Goal: Answer question/provide support

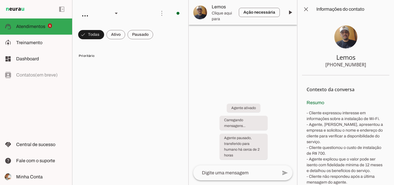
click at [176, 37] on md-chip-set at bounding box center [130, 35] width 116 height 16
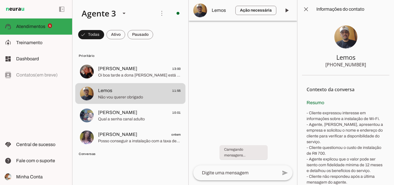
click at [92, 35] on span at bounding box center [91, 35] width 26 height 14
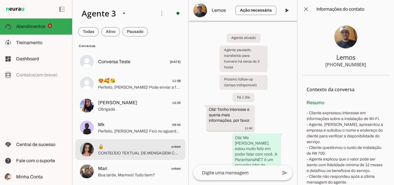
scroll to position [115, 0]
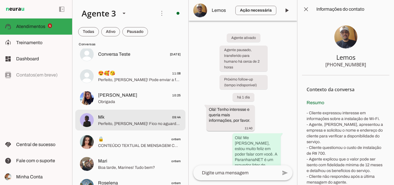
click at [138, 119] on span "Mk 09:44" at bounding box center [139, 117] width 83 height 7
